Goal: Information Seeking & Learning: Learn about a topic

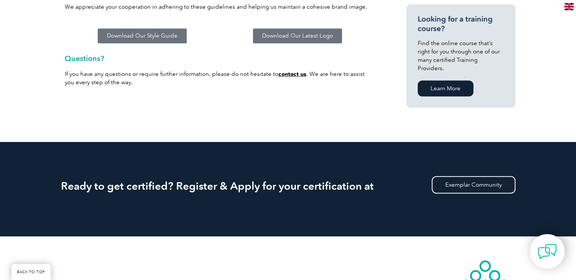
scroll to position [591, 0]
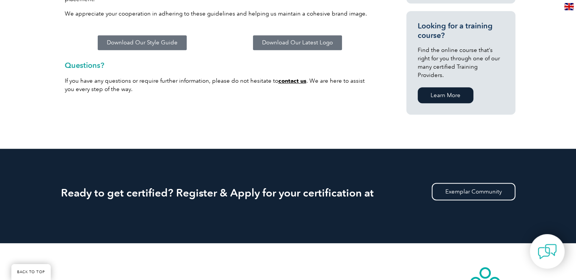
click at [288, 40] on span "Download Our Latest Logo" at bounding box center [297, 43] width 71 height 6
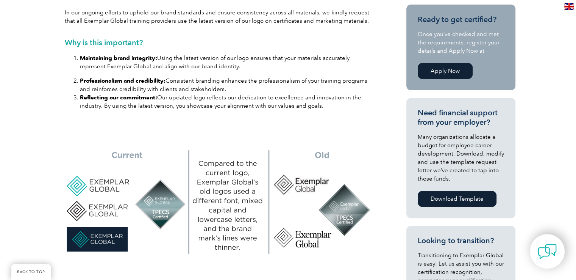
scroll to position [266, 0]
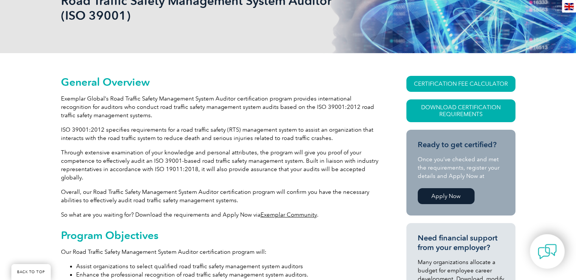
scroll to position [133, 0]
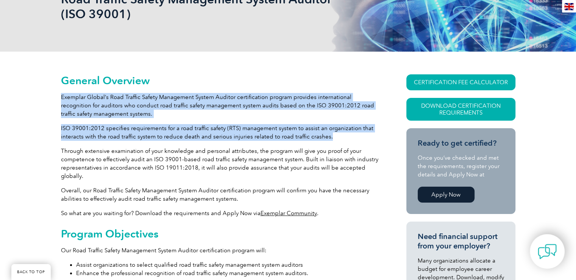
drag, startPoint x: 61, startPoint y: 96, endPoint x: 337, endPoint y: 133, distance: 278.6
copy div "Exemplar Global’s Road Traffic Safety Management System Auditor certification p…"
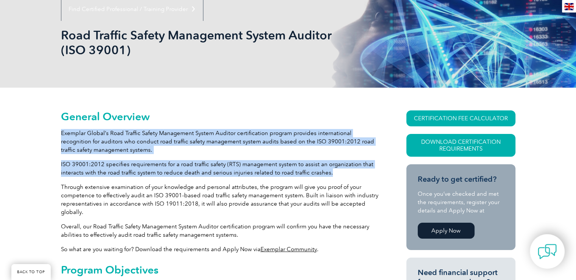
scroll to position [93, 0]
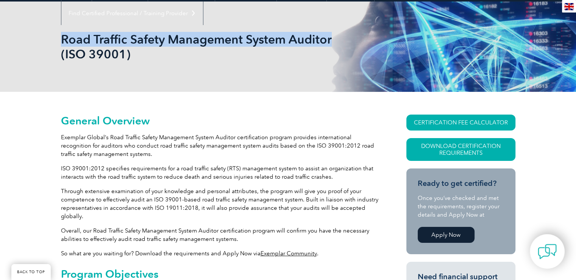
drag, startPoint x: 61, startPoint y: 37, endPoint x: 352, endPoint y: 40, distance: 290.6
click at [352, 40] on div "Road Traffic Safety Management System Auditor (ISO 39001)" at bounding box center [288, 47] width 455 height 90
copy h1 "Road Traffic Safety Management System Auditor"
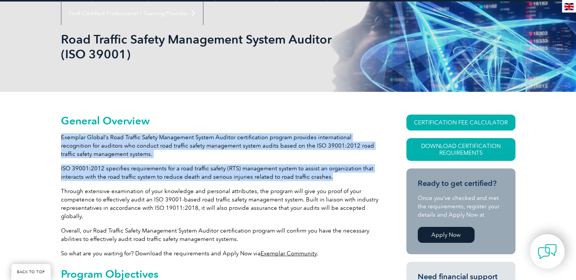
drag, startPoint x: 62, startPoint y: 138, endPoint x: 327, endPoint y: 175, distance: 267.8
copy div "Exemplar Global’s Road Traffic Safety Management System Auditor certification p…"
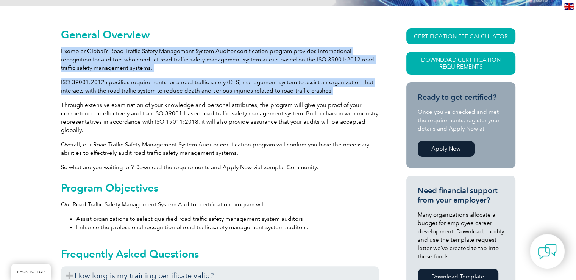
scroll to position [180, 0]
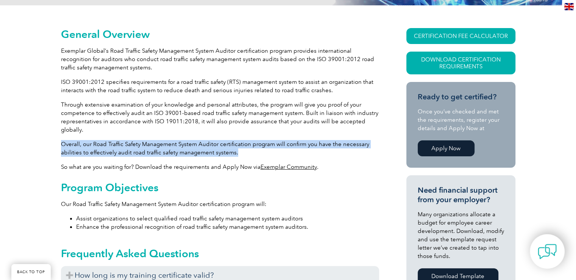
drag, startPoint x: 61, startPoint y: 143, endPoint x: 238, endPoint y: 152, distance: 176.8
click at [238, 152] on p "Overall, our Road Traffic Safety Management System Auditor certification progra…" at bounding box center [220, 148] width 318 height 17
copy p "Overall, our Road Traffic Safety Management System Auditor certification progra…"
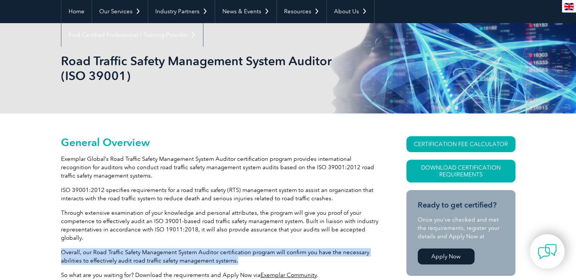
scroll to position [72, 0]
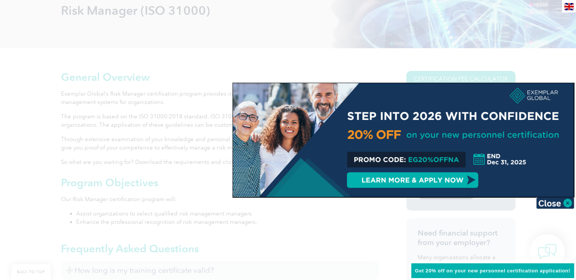
scroll to position [122, 0]
click at [567, 203] on img at bounding box center [555, 202] width 38 height 11
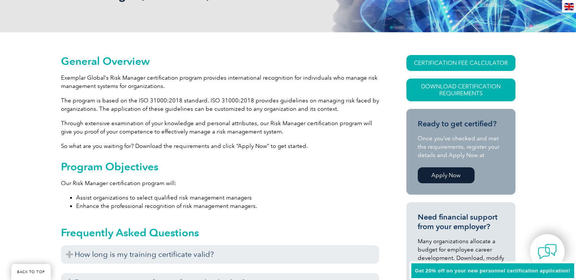
scroll to position [127, 0]
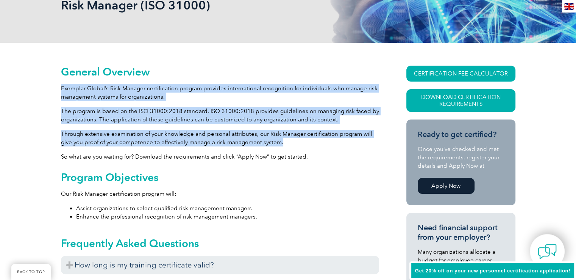
drag, startPoint x: 61, startPoint y: 88, endPoint x: 288, endPoint y: 141, distance: 232.5
copy div "Exemplar Global’s Risk Manager certification program provides international rec…"
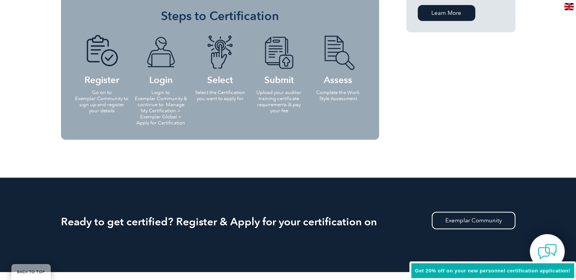
scroll to position [651, 0]
